Goal: Contribute content

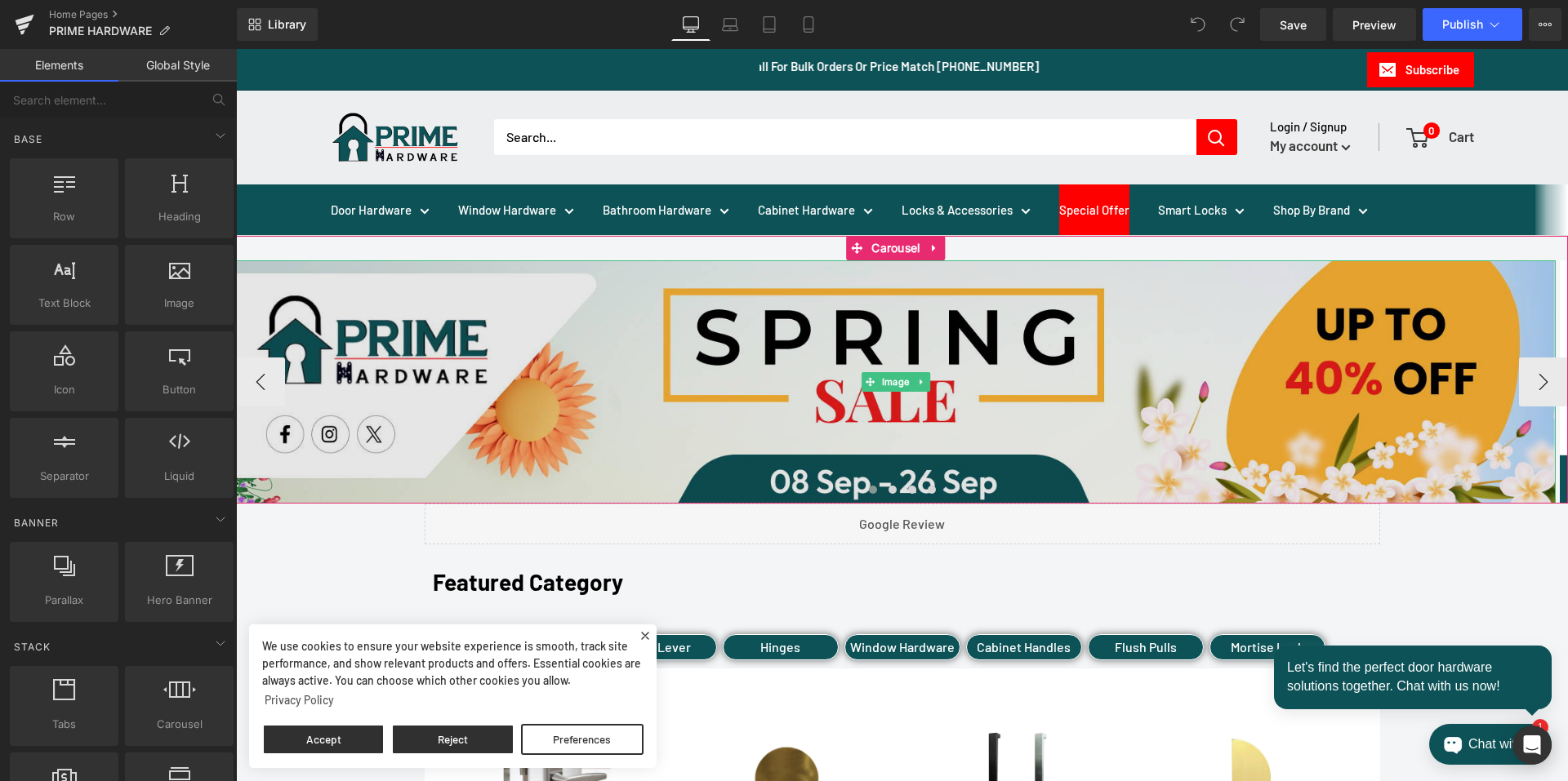
click at [519, 321] on img at bounding box center [896, 382] width 1319 height 243
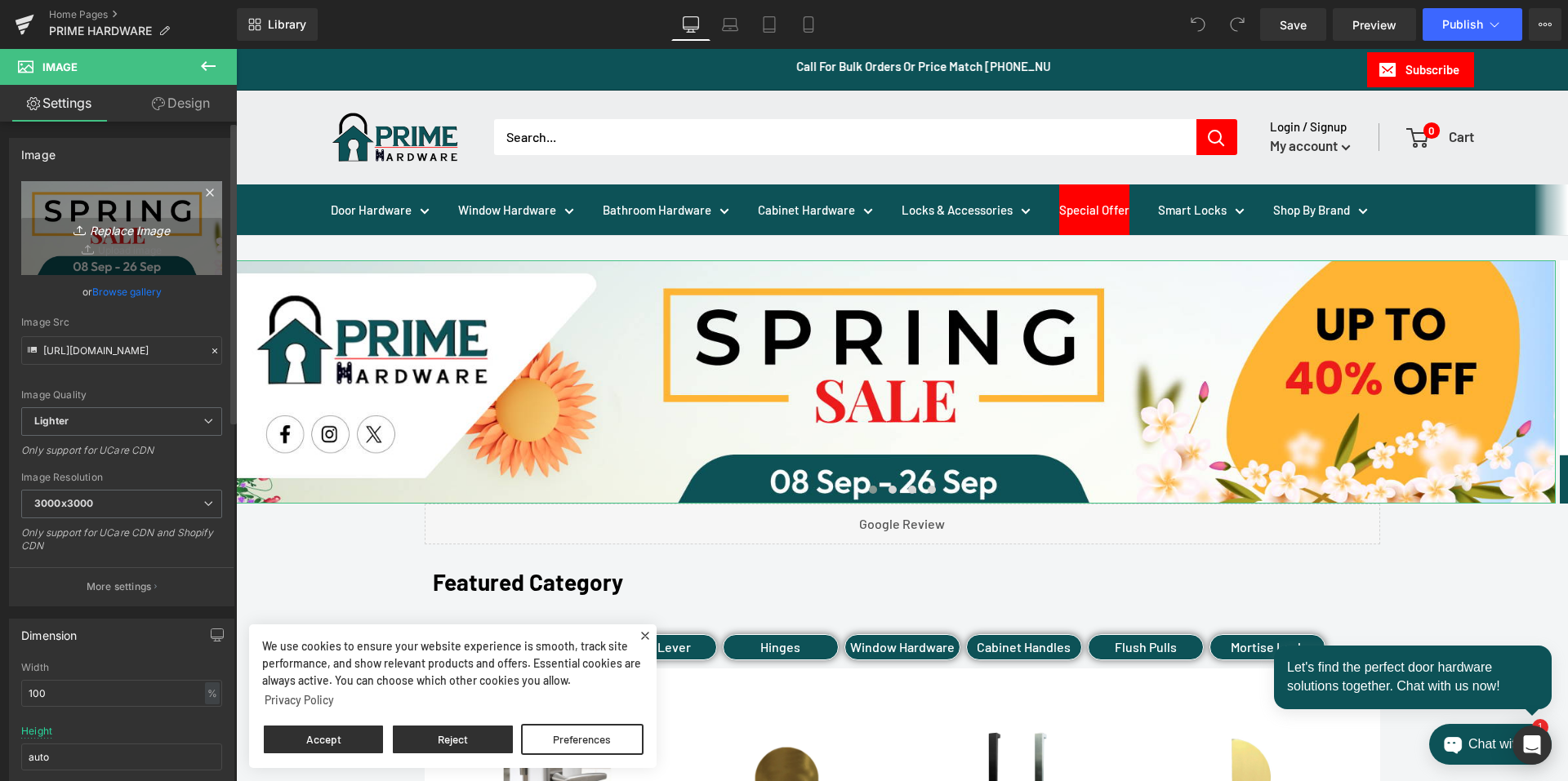
click at [123, 230] on icon "Replace Image" at bounding box center [121, 228] width 131 height 20
type input "C:\fakepath\spring banner.jpg"
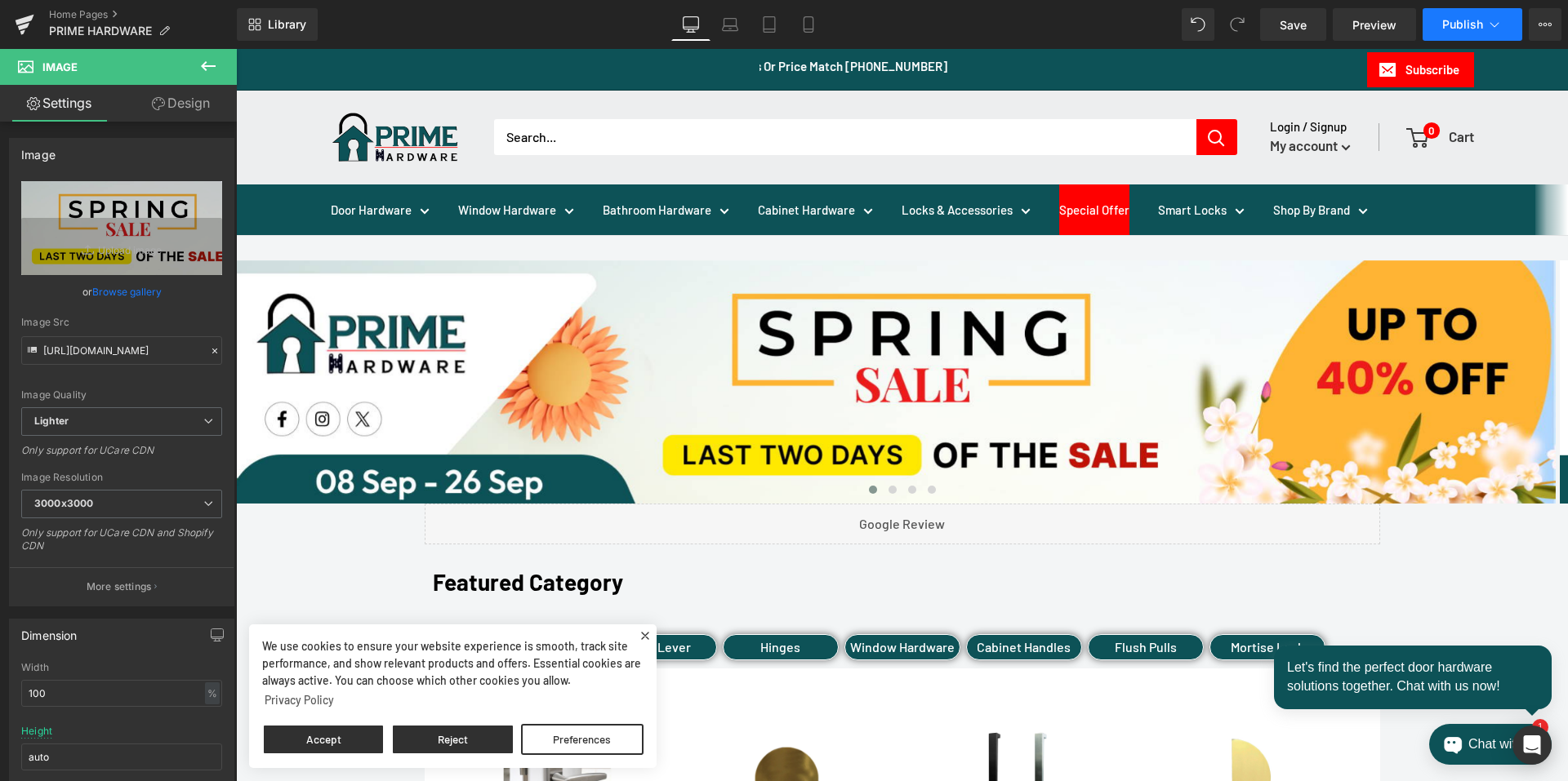
click at [1464, 24] on span "Publish" at bounding box center [1462, 24] width 40 height 13
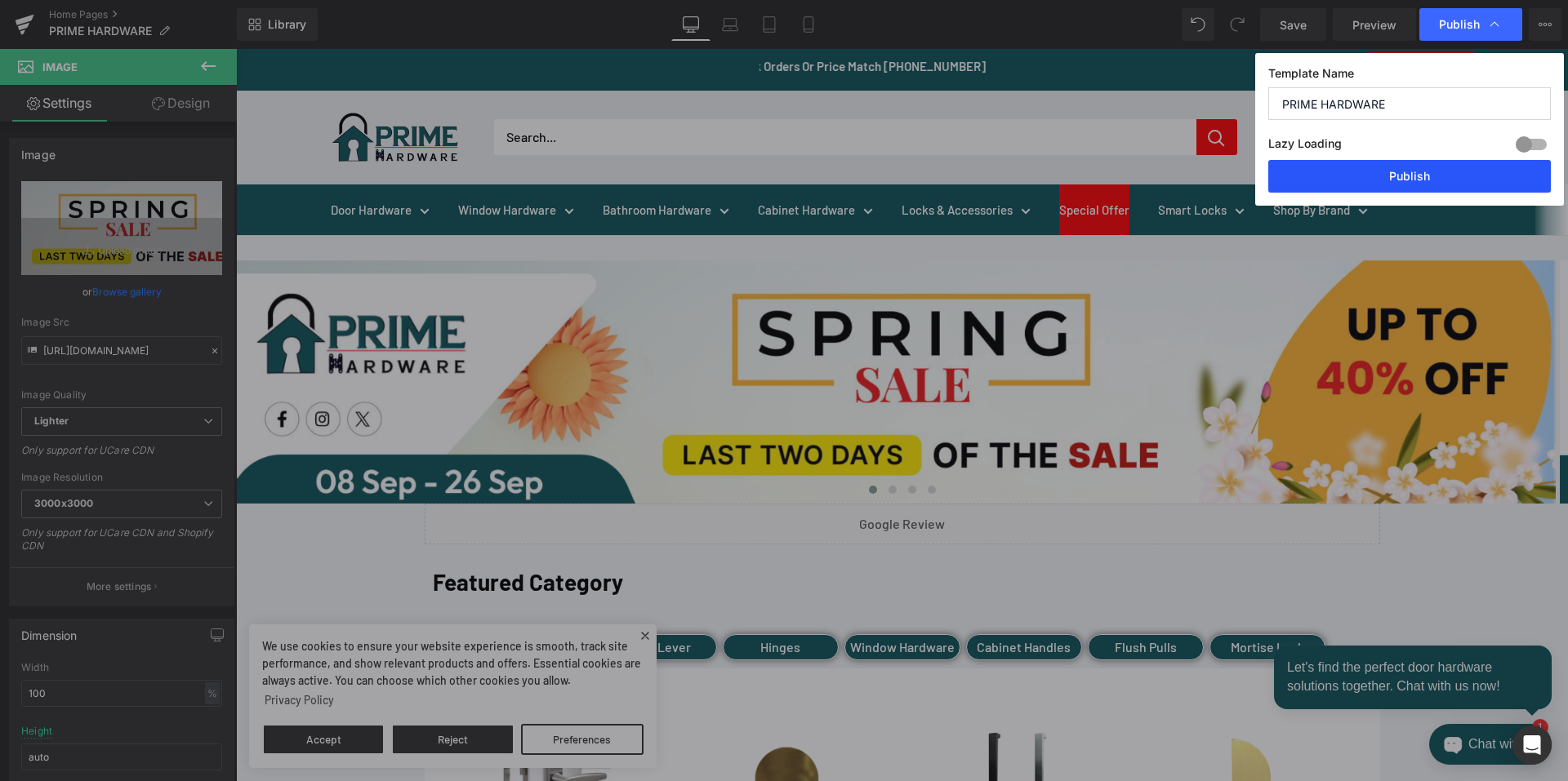
click at [1388, 173] on button "Publish" at bounding box center [1409, 176] width 282 height 33
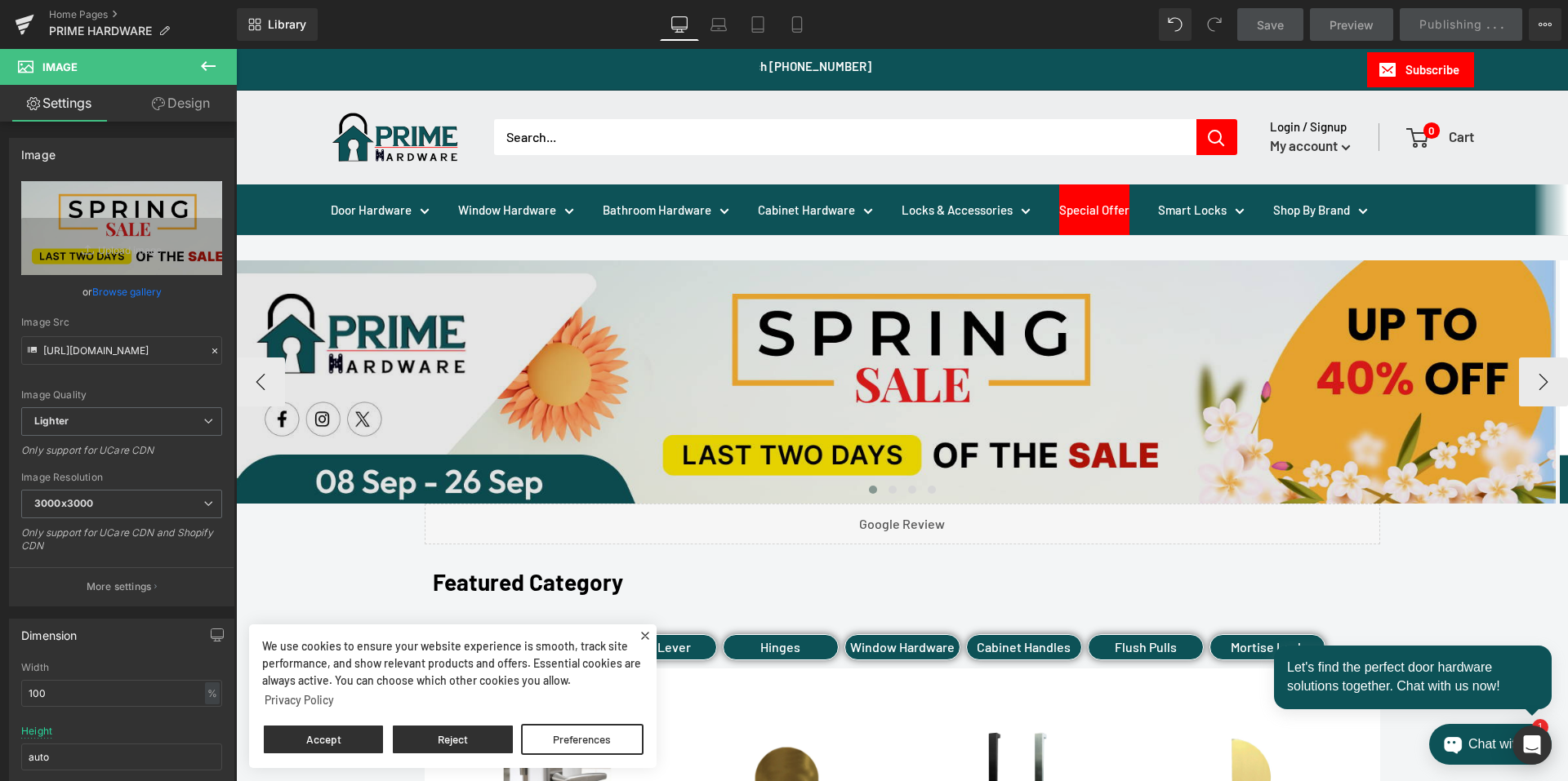
scroll to position [245, 0]
